Goal: Use online tool/utility: Utilize a website feature to perform a specific function

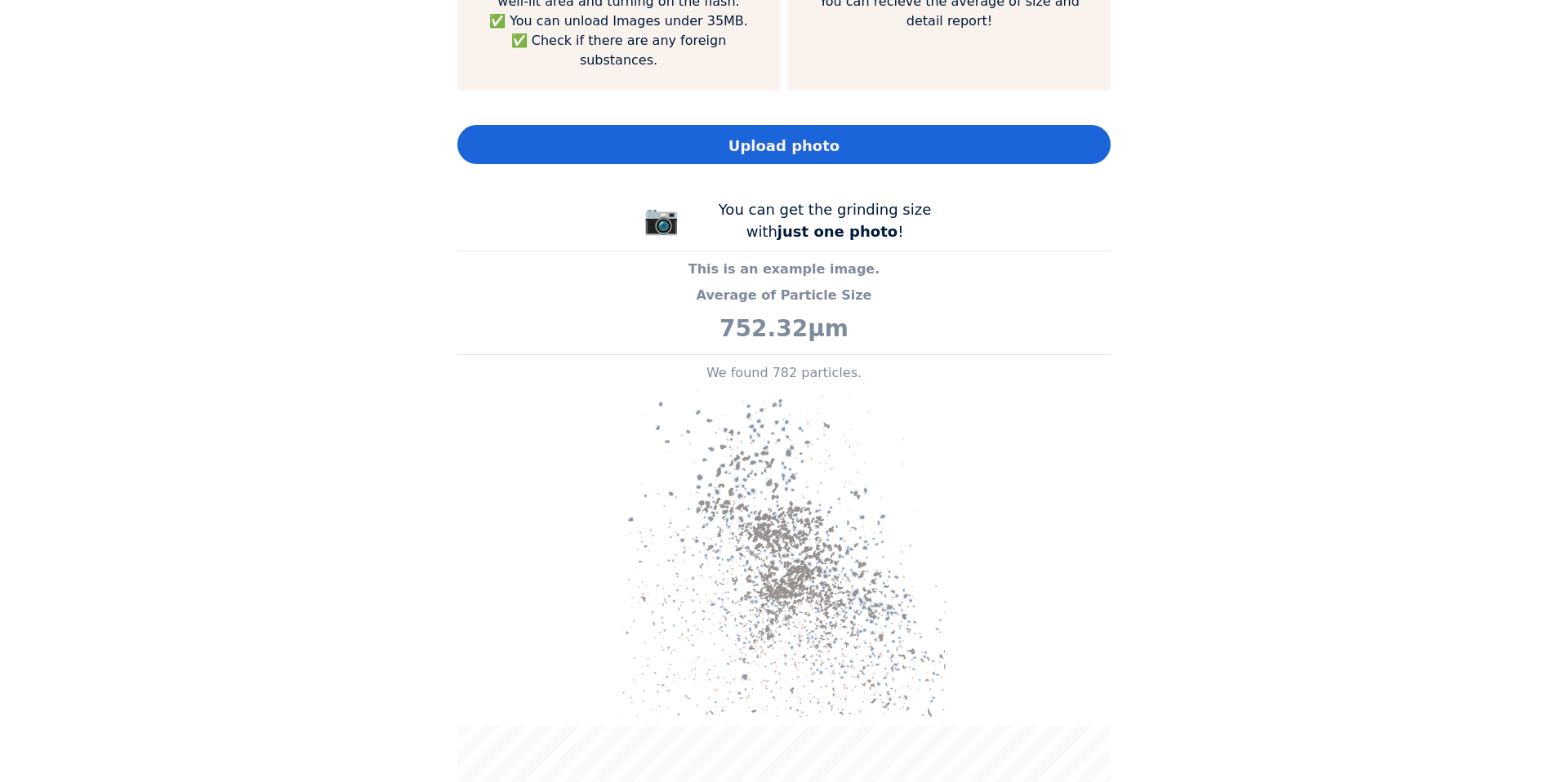
scroll to position [1334, 0]
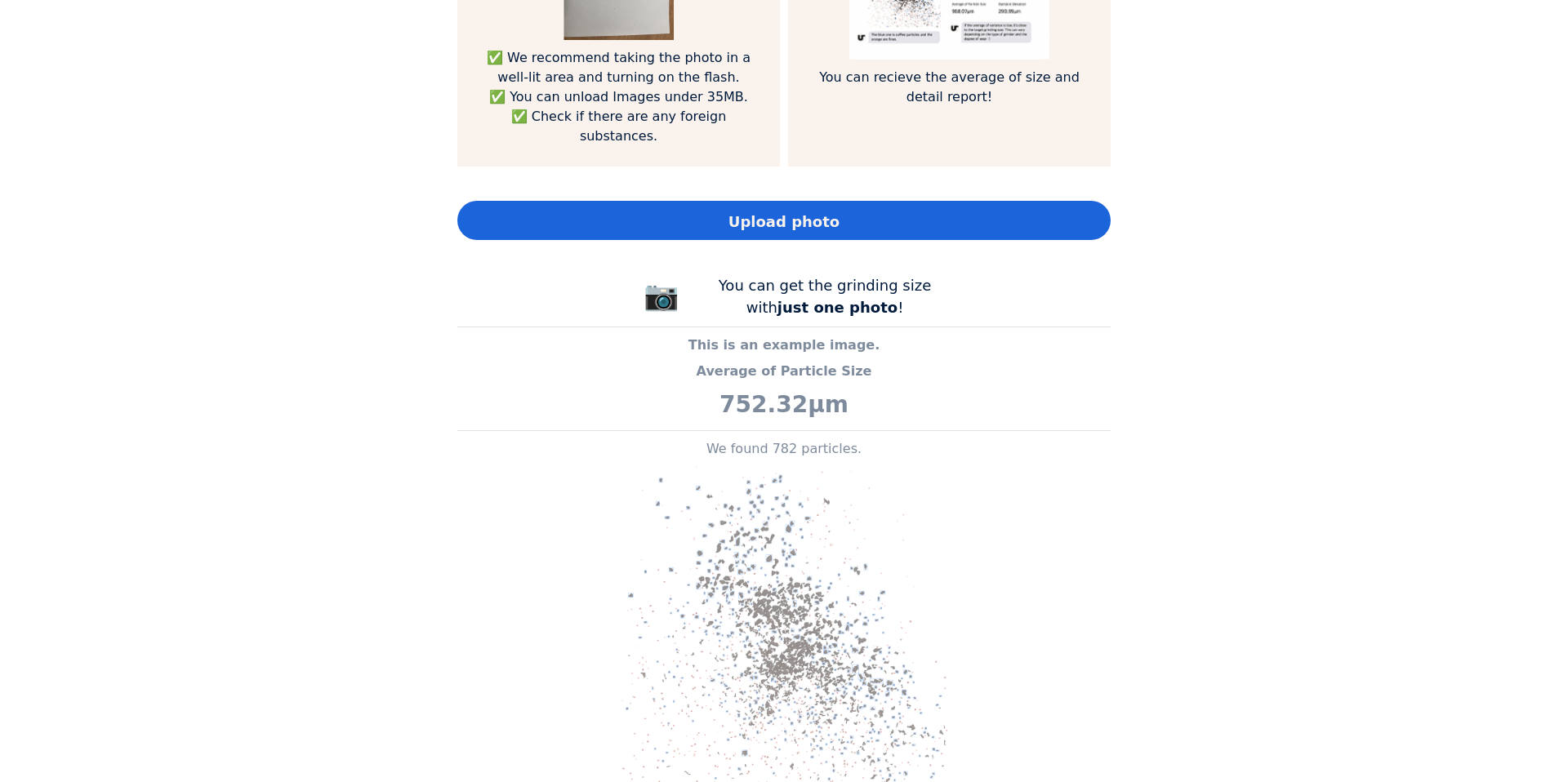
click at [789, 211] on span "Upload photo" at bounding box center [784, 221] width 111 height 22
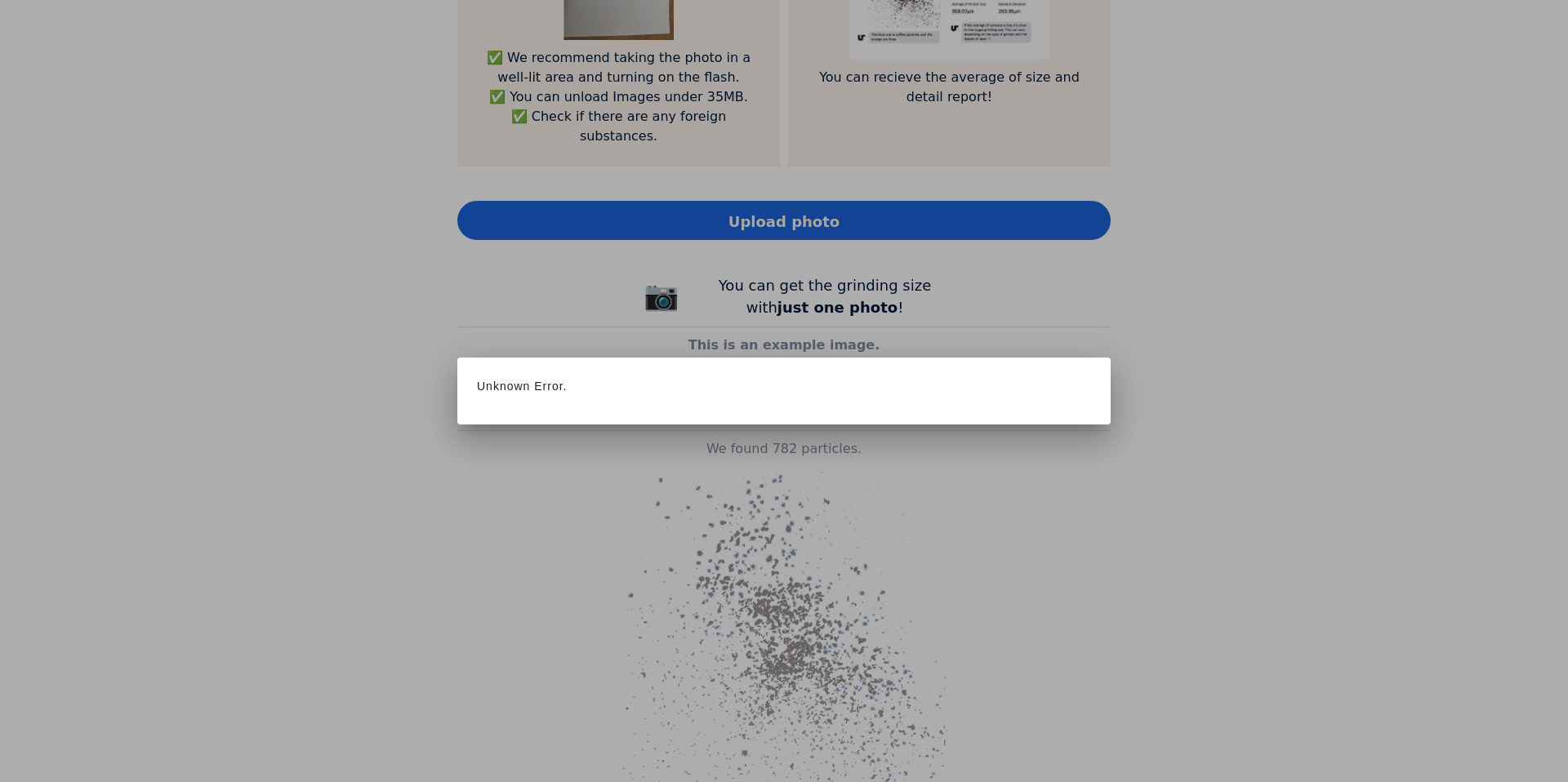
scroll to position [814871, 816111]
click at [962, 435] on div at bounding box center [784, 391] width 1568 height 782
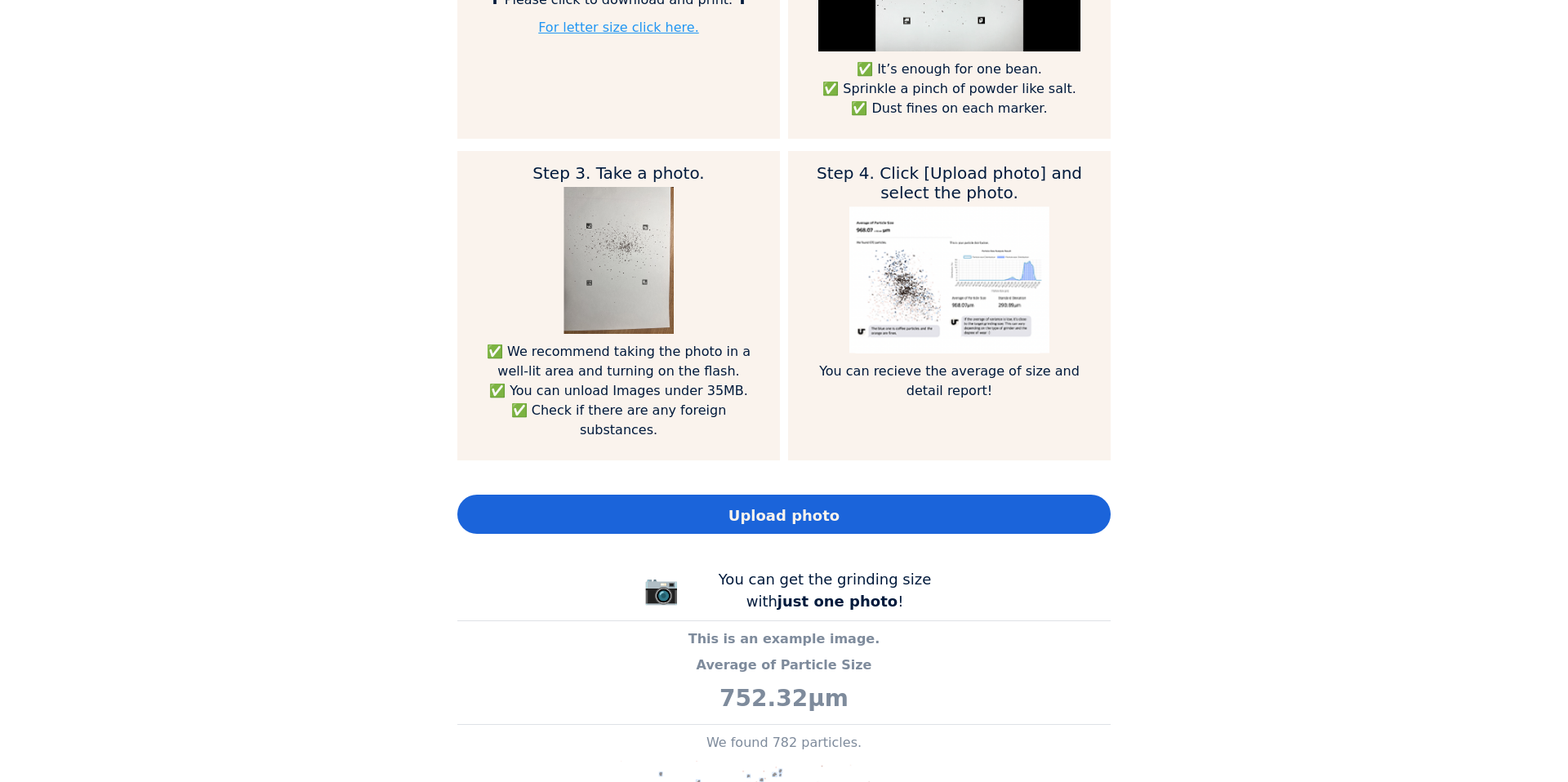
scroll to position [1807, 654]
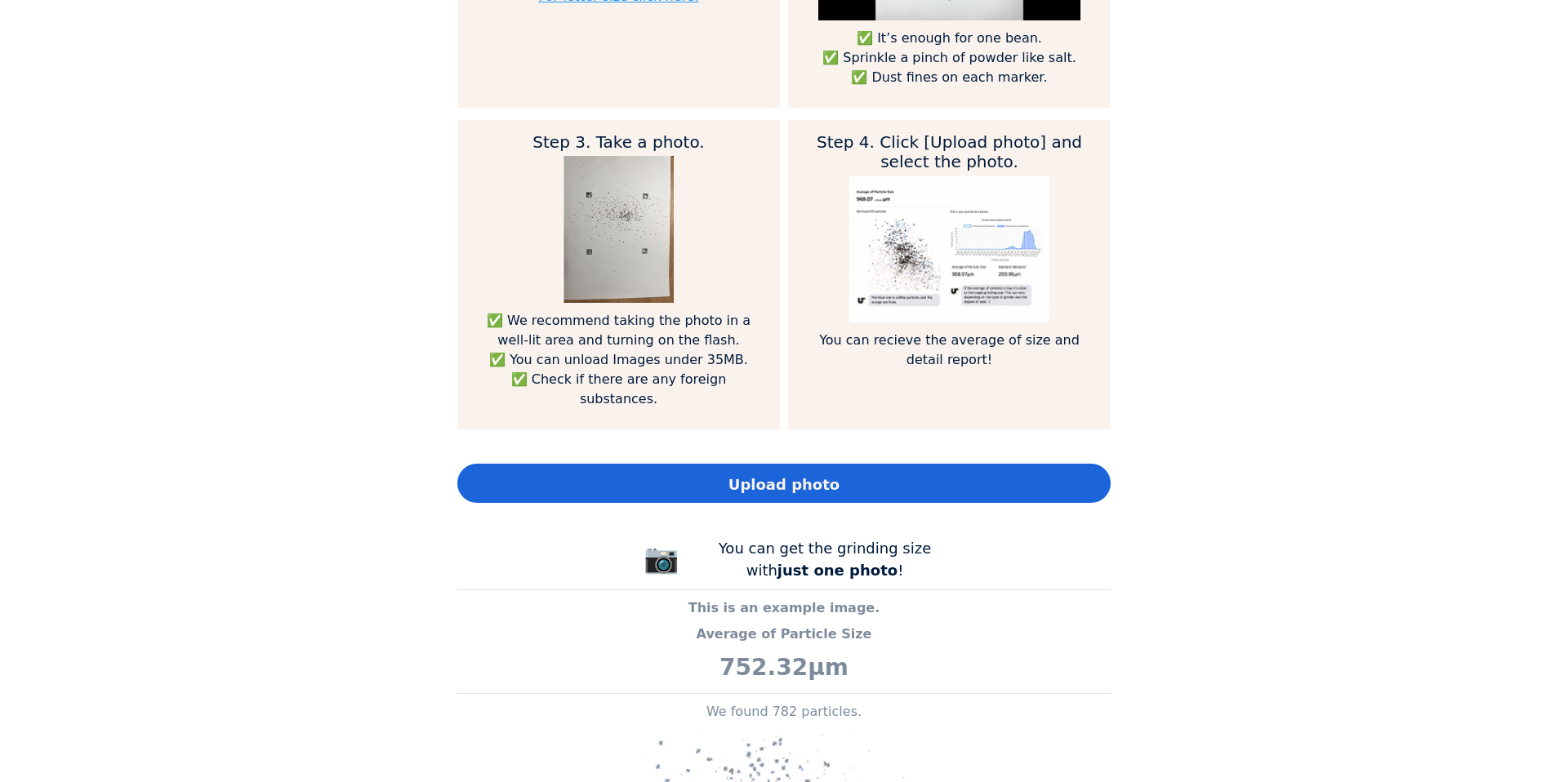
click at [785, 473] on span "Upload photo" at bounding box center [784, 484] width 111 height 22
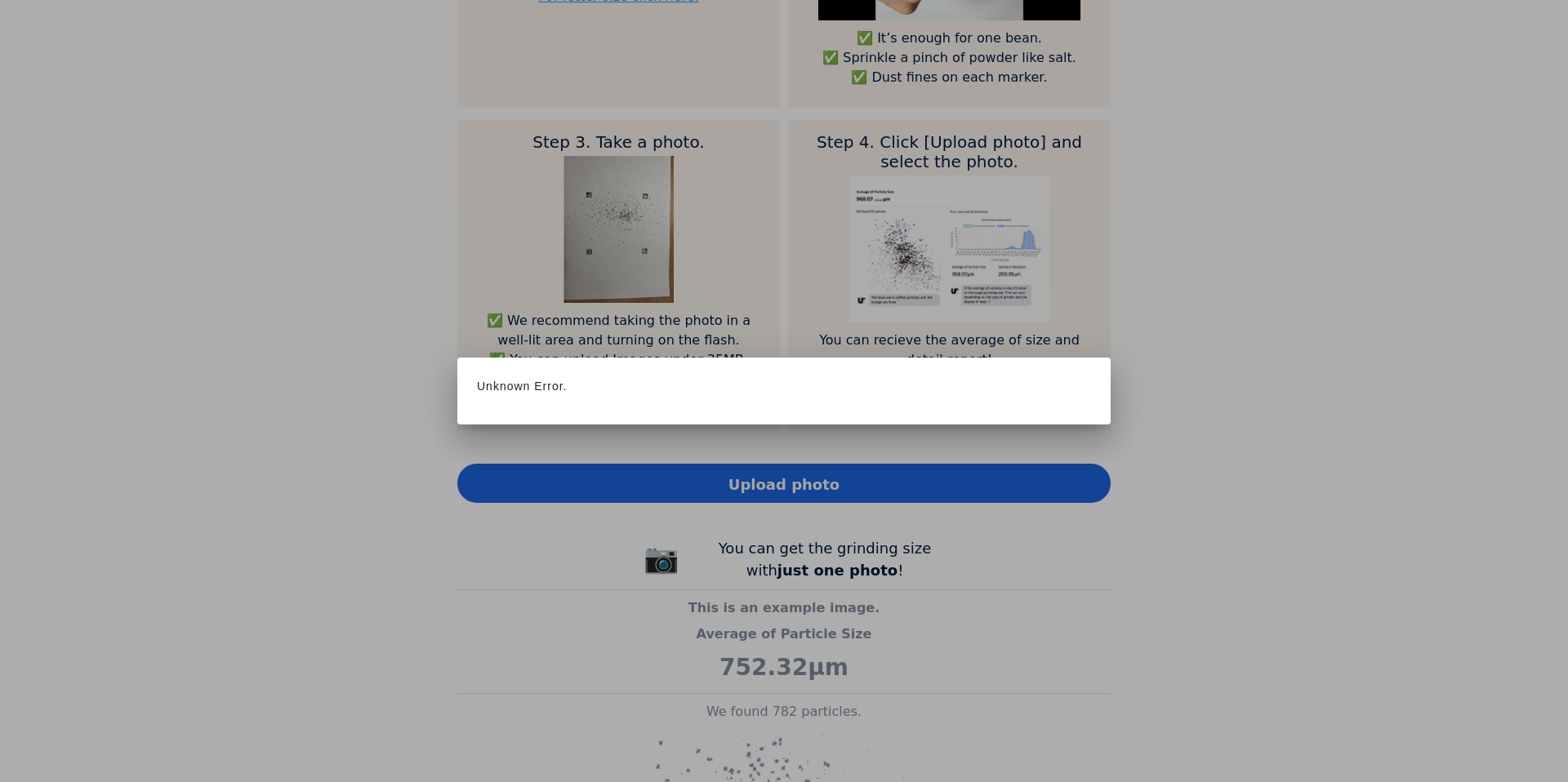
scroll to position [814871, 816111]
click at [1146, 631] on div at bounding box center [784, 391] width 1568 height 782
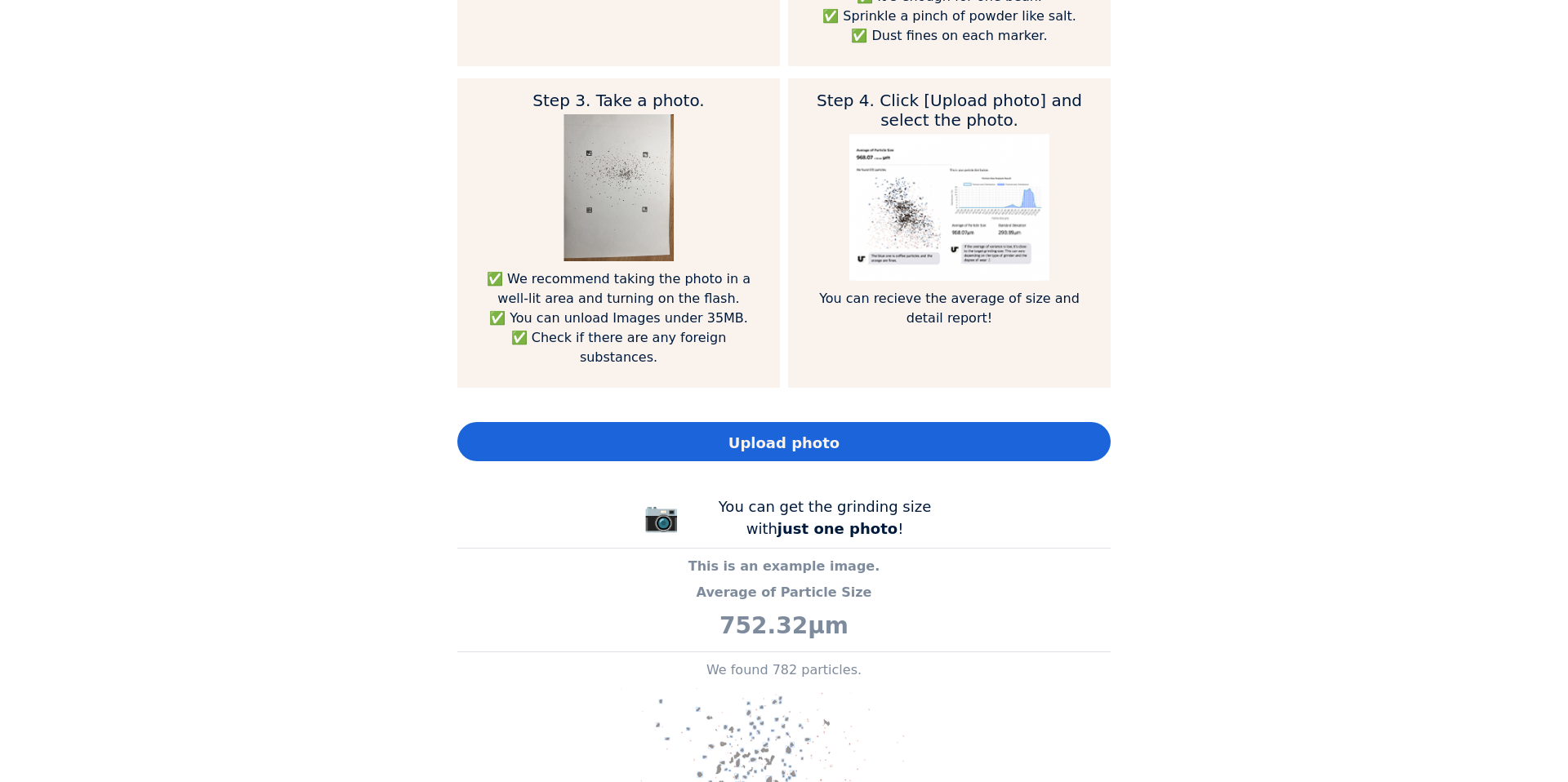
scroll to position [1171, 0]
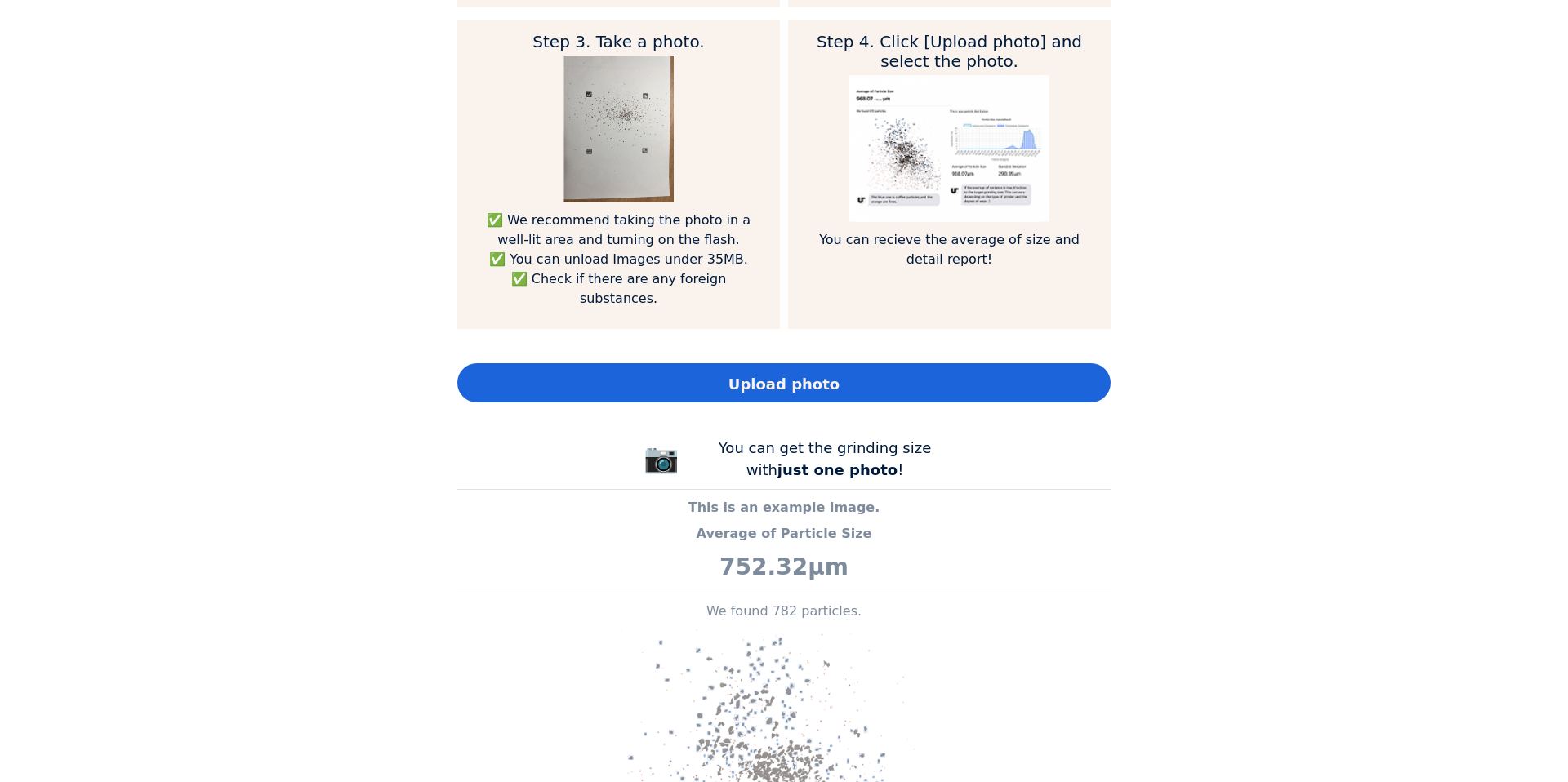
click at [648, 364] on div "Upload photo" at bounding box center [784, 382] width 654 height 39
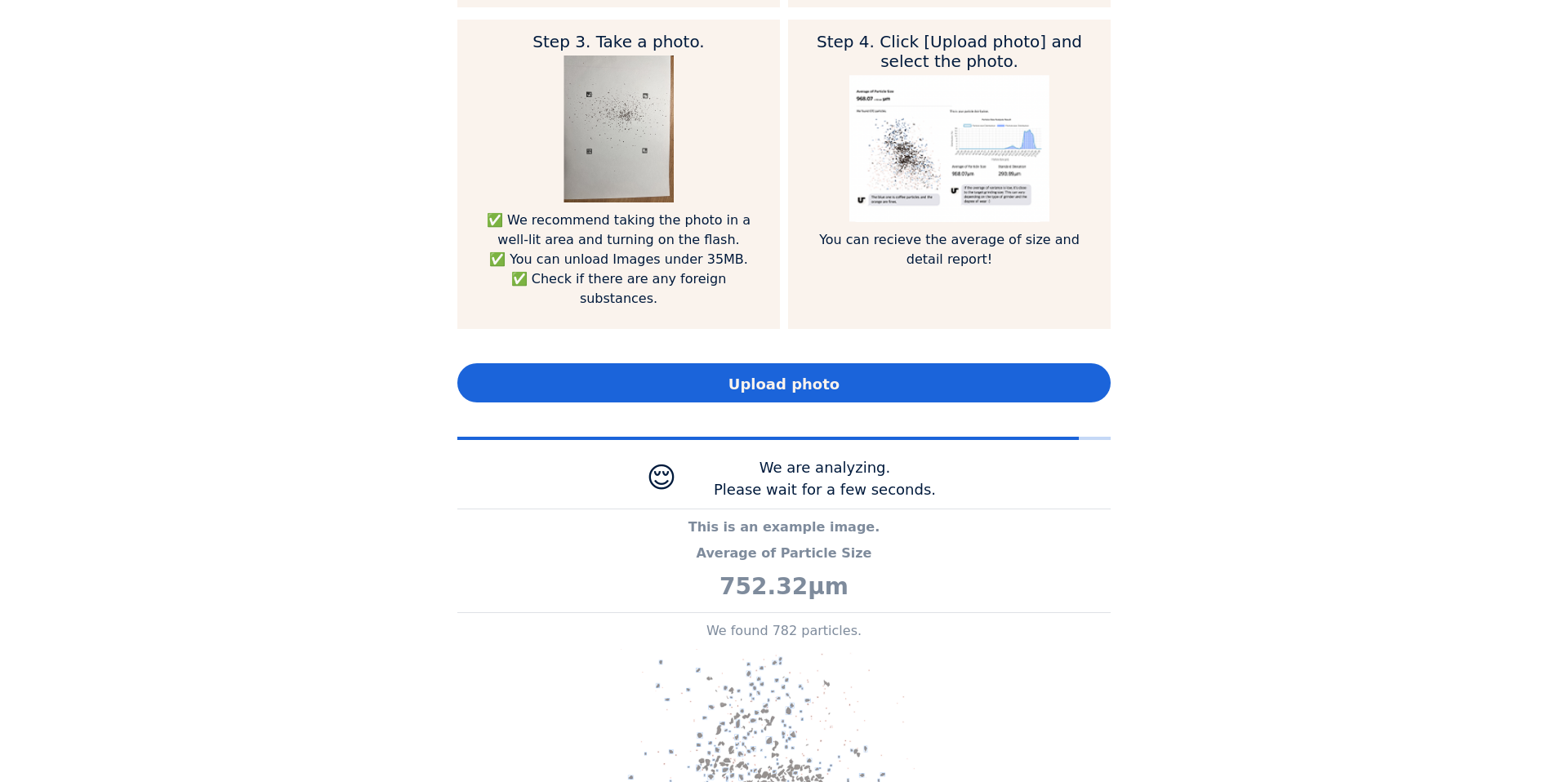
scroll to position [814871, 816111]
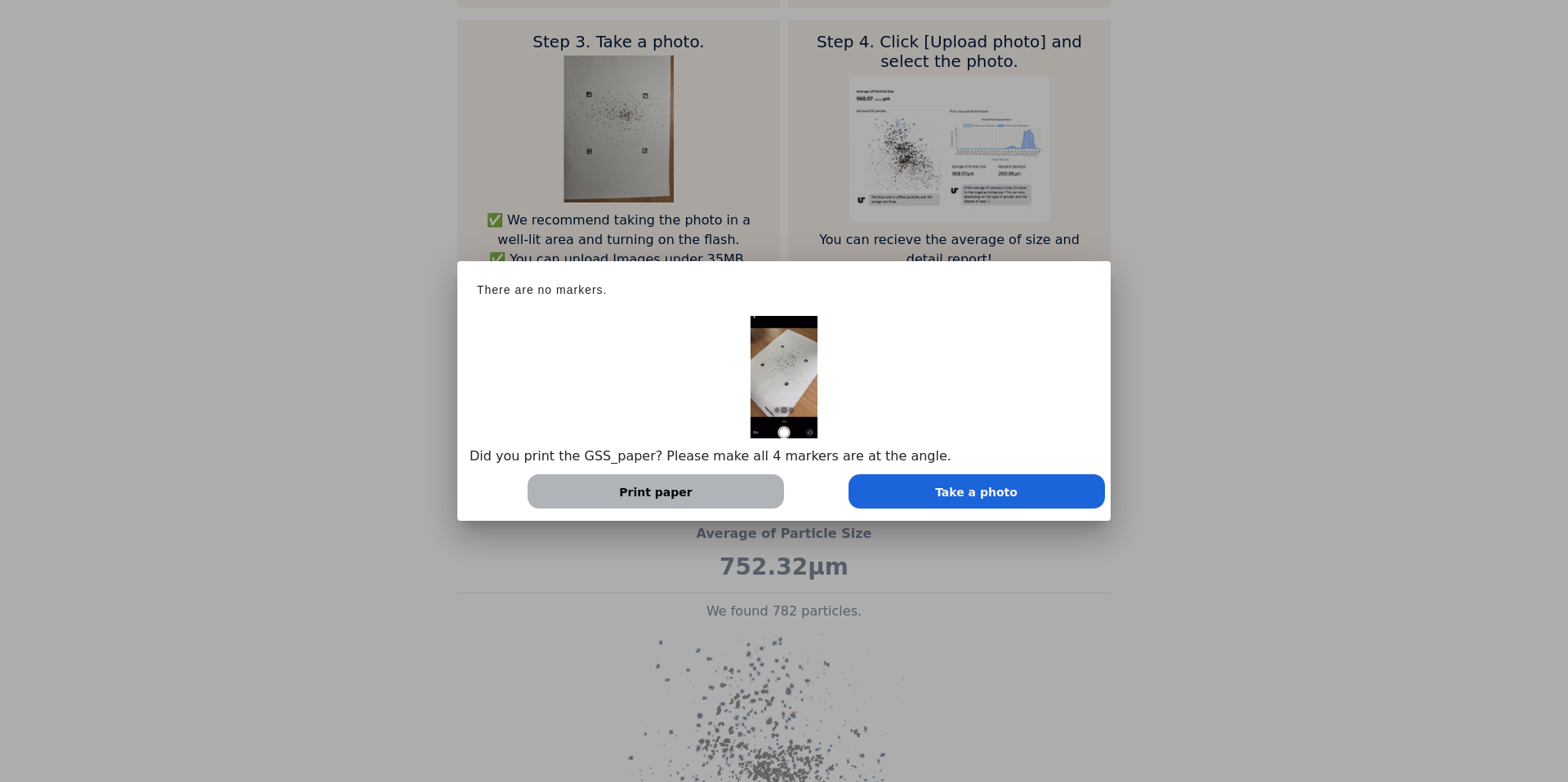
click at [1316, 320] on div at bounding box center [784, 391] width 1568 height 782
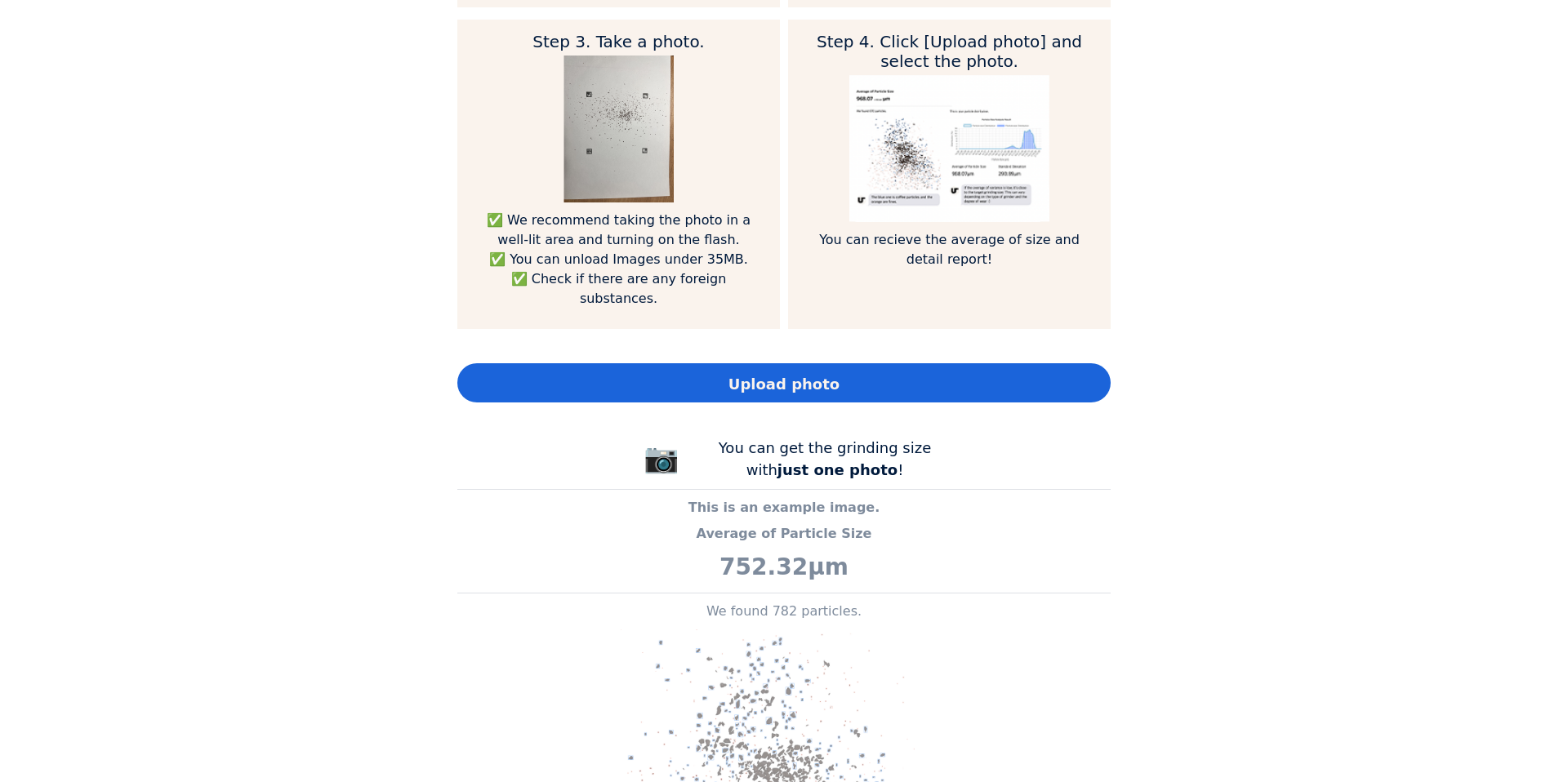
click at [848, 363] on div "Upload photo" at bounding box center [784, 382] width 654 height 39
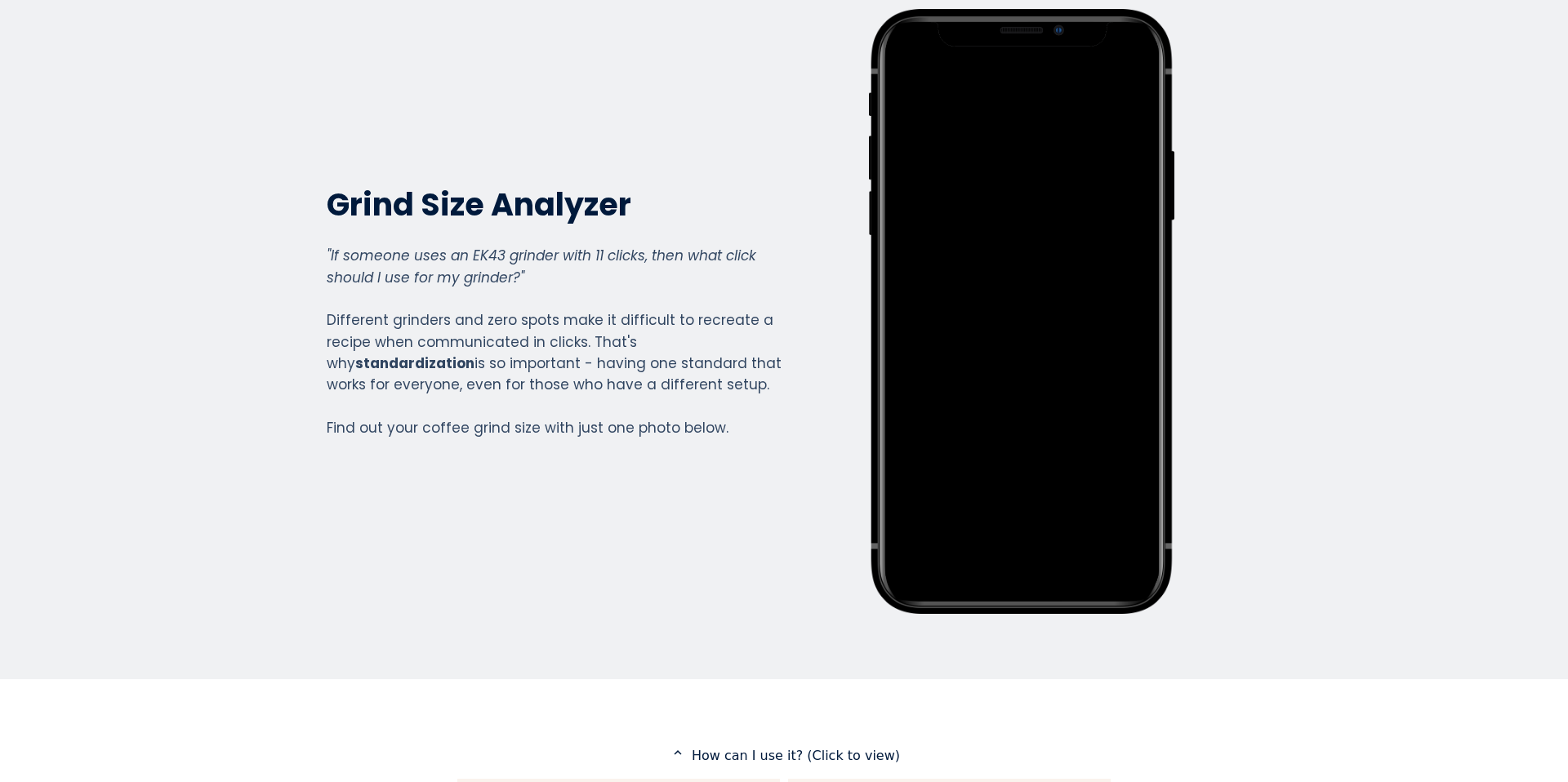
scroll to position [0, 0]
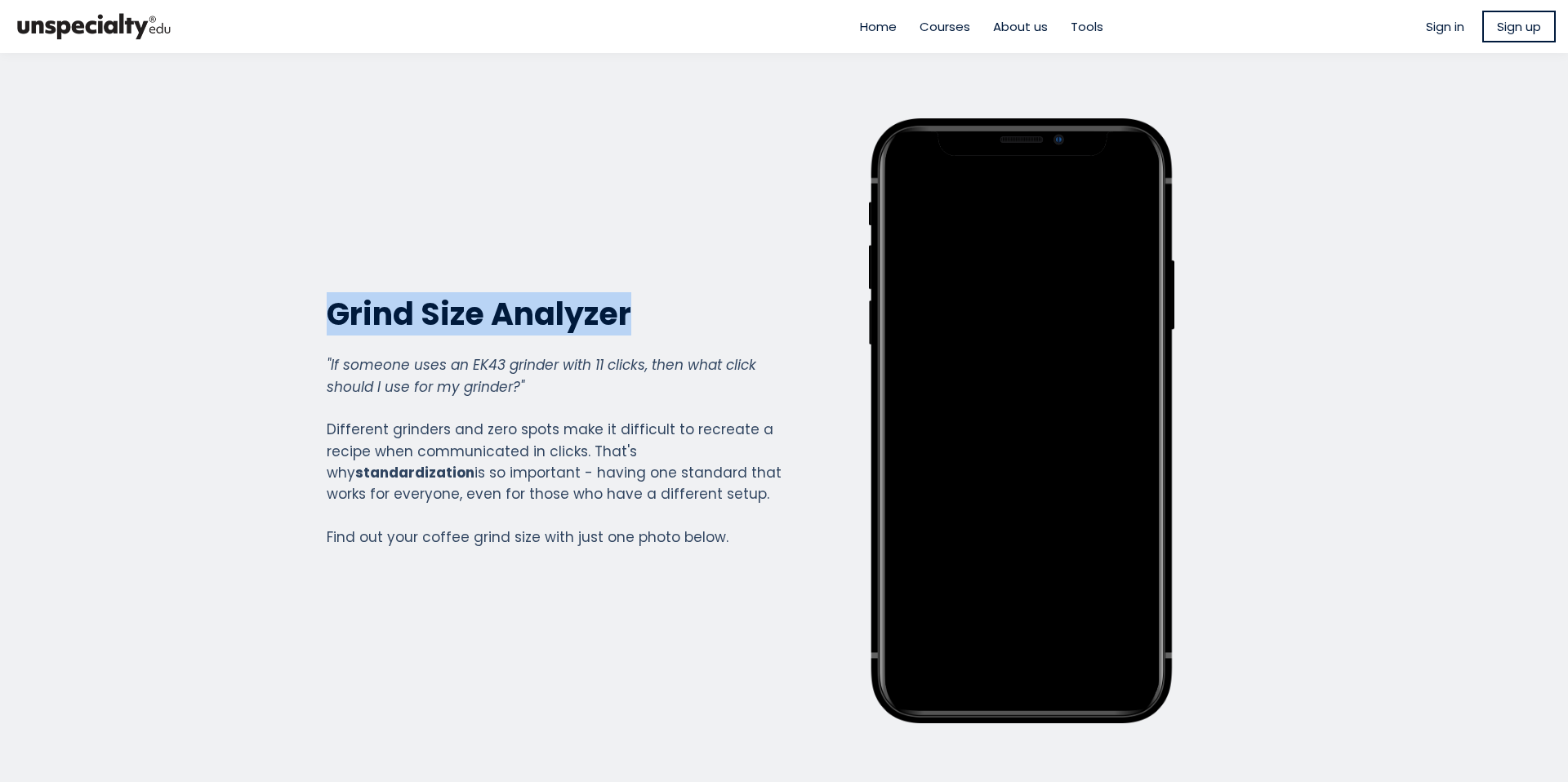
drag, startPoint x: 314, startPoint y: 314, endPoint x: 634, endPoint y: 315, distance: 320.0
click at [634, 315] on div "Grind Size Analyzer Grind Size Analyzer "If someone uses an EK43 grinder with 1…" at bounding box center [784, 421] width 956 height 605
copy h2 "Grind Size Analyzer"
